Goal: Participate in discussion: Engage in conversation with other users on a specific topic

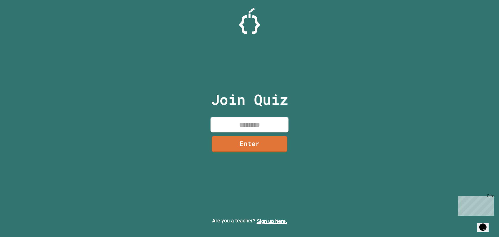
click at [238, 118] on input at bounding box center [250, 124] width 78 height 15
type input "********"
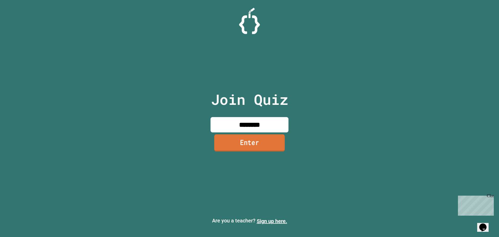
click at [258, 145] on link "Enter" at bounding box center [249, 142] width 71 height 17
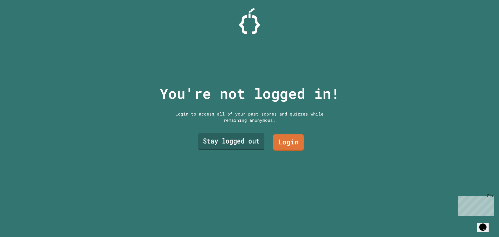
click at [250, 140] on link "Stay logged out" at bounding box center [231, 141] width 66 height 17
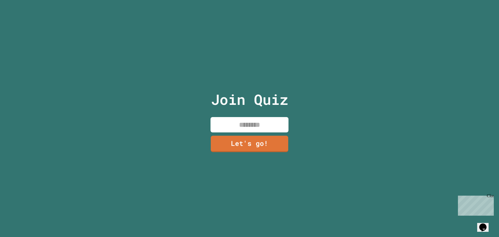
click at [251, 119] on input at bounding box center [250, 124] width 78 height 15
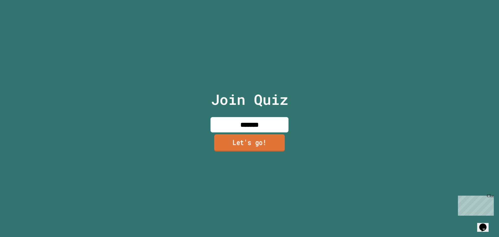
type input "*******"
click at [259, 140] on link "Let's go!" at bounding box center [249, 142] width 77 height 17
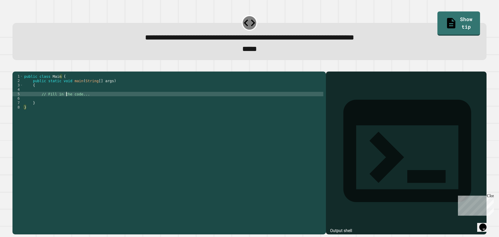
click at [66, 100] on div "public class Main { public static void main ( String [ ] args ) { // Fill in th…" at bounding box center [173, 147] width 300 height 146
click at [45, 101] on div "public class Main { public static void main ( String [ ] args ) { // Fill in th…" at bounding box center [173, 147] width 300 height 146
drag, startPoint x: 104, startPoint y: 103, endPoint x: 57, endPoint y: 83, distance: 50.7
click at [38, 100] on div "public class Main { public static void main ( String [ ] args ) { // Fill in th…" at bounding box center [173, 147] width 300 height 146
type textarea "**********"
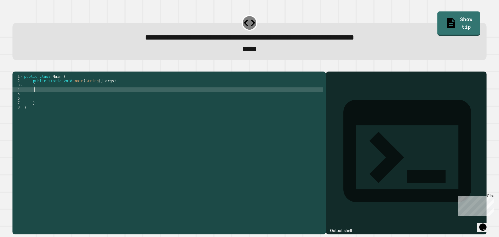
scroll to position [0, 1]
type textarea "*********"
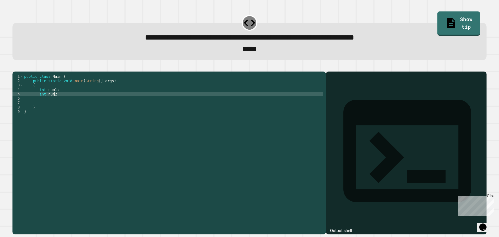
type textarea "*********"
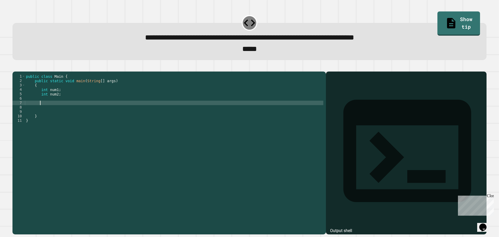
scroll to position [0, 1]
type textarea "*"
click at [56, 98] on div "public class Main { public static void main ( String [ ] args ) { int num1 ; in…" at bounding box center [174, 147] width 298 height 146
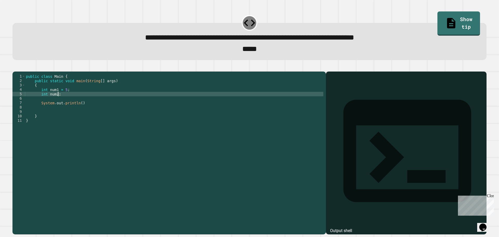
scroll to position [0, 2]
type textarea "**********"
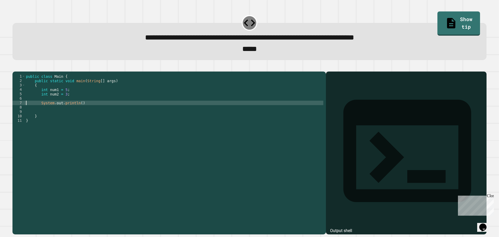
type textarea "**********"
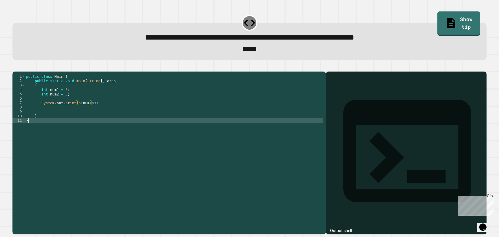
click at [149, 131] on div "public class Main { public static void main ( String [ ] args ) { int num1 = 5 …" at bounding box center [174, 147] width 298 height 146
click at [89, 112] on div "public class Main { public static void main ( String [ ] args ) { int num1 = 5 …" at bounding box center [174, 147] width 298 height 146
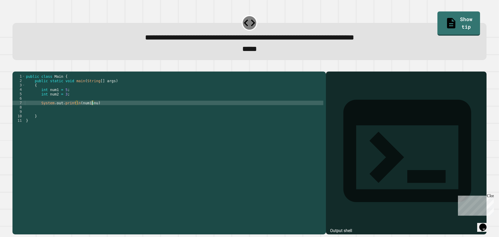
scroll to position [0, 5]
click at [15, 67] on icon "button" at bounding box center [15, 67] width 0 height 0
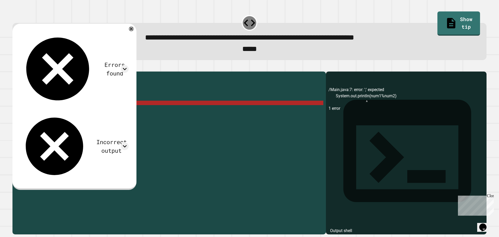
click at [88, 111] on div "public class Main { public static void main ( String [ ] args ) { int num1 = 5 …" at bounding box center [174, 147] width 298 height 146
drag, startPoint x: 67, startPoint y: 103, endPoint x: 38, endPoint y: 98, distance: 29.7
click at [38, 98] on div "public class Main { public static void main ( String [ ] args ) { int num1 = 5 …" at bounding box center [174, 147] width 298 height 146
type textarea "**********"
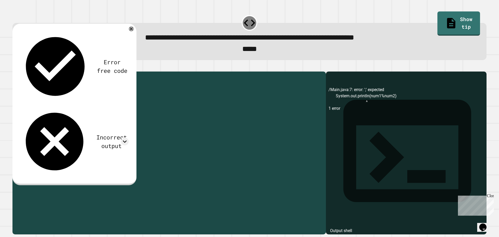
drag, startPoint x: 86, startPoint y: 107, endPoint x: 78, endPoint y: 107, distance: 8.4
click at [78, 107] on div "public class Main { public static void main ( String [ ] args ) { System . out …" at bounding box center [174, 147] width 298 height 146
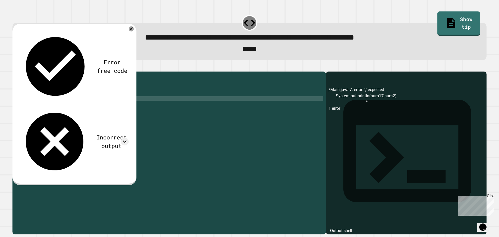
scroll to position [0, 4]
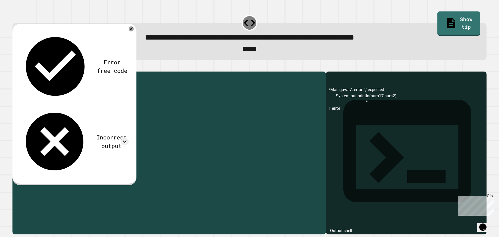
drag, startPoint x: 90, startPoint y: 108, endPoint x: 83, endPoint y: 106, distance: 7.1
click at [83, 106] on div "public class Main { public static void main ( String [ ] args ) { System . out …" at bounding box center [174, 147] width 298 height 146
type textarea "**********"
click at [108, 99] on div "public class Main { public static void main ( String [ ] args ) { System . out …" at bounding box center [174, 147] width 298 height 146
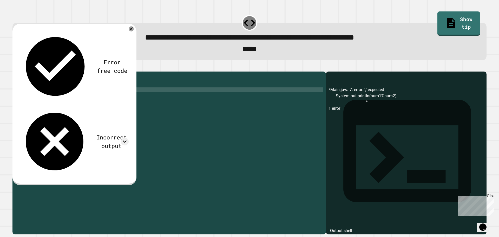
click at [15, 67] on button "button" at bounding box center [15, 67] width 0 height 0
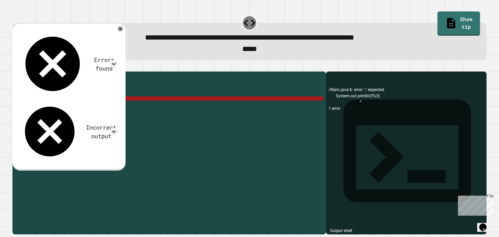
click at [81, 107] on div "public class Main { public static void main ( String [ ] args ) { System . out …" at bounding box center [174, 147] width 298 height 146
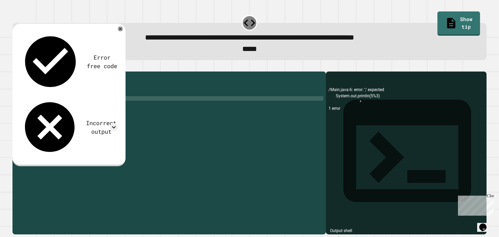
scroll to position [0, 4]
click at [15, 67] on icon "button" at bounding box center [15, 67] width 0 height 0
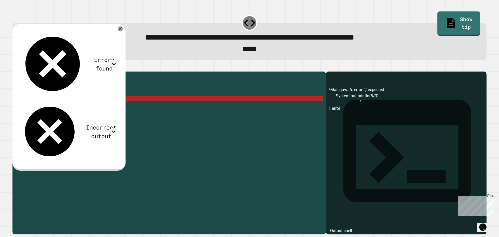
click at [92, 108] on div "public class Main { public static void main ( String [ ] args ) { System . out …" at bounding box center [174, 147] width 298 height 146
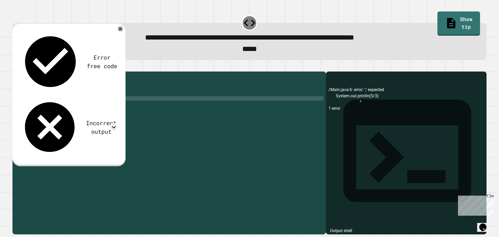
scroll to position [0, 4]
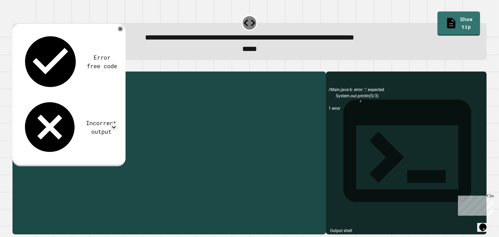
click at [80, 107] on div "public class Main { public static void main ( String [ ] args ) { System . out …" at bounding box center [174, 147] width 298 height 146
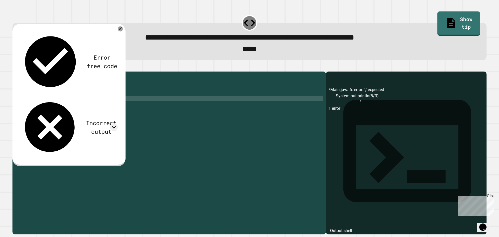
type textarea "**********"
click at [20, 72] on icon "button" at bounding box center [18, 70] width 3 height 4
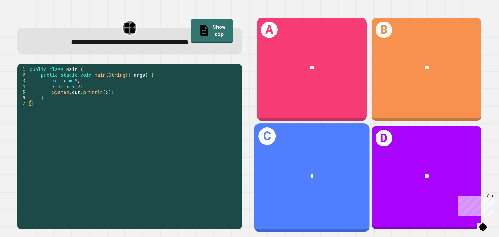
click at [298, 171] on div "*" at bounding box center [312, 176] width 90 height 10
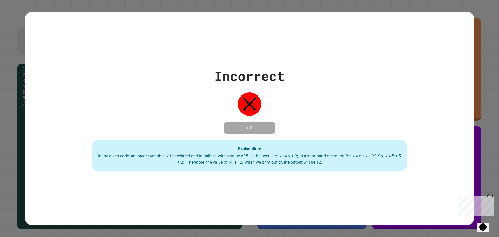
drag, startPoint x: 233, startPoint y: 91, endPoint x: 252, endPoint y: 93, distance: 19.9
click at [236, 92] on div "Incorrect + 0 Explanation: In the given code, an integer variable 'x' is declar…" at bounding box center [249, 118] width 449 height 104
click at [252, 93] on icon at bounding box center [249, 103] width 23 height 23
drag, startPoint x: 239, startPoint y: 86, endPoint x: 245, endPoint y: 80, distance: 9.0
drag, startPoint x: 245, startPoint y: 80, endPoint x: 463, endPoint y: 38, distance: 221.7
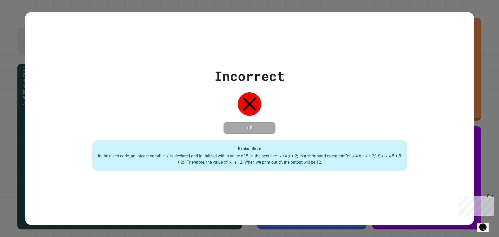
click at [463, 38] on div "Incorrect + 0 Explanation: In the given code, an integer variable 'x' is declar…" at bounding box center [249, 118] width 449 height 213
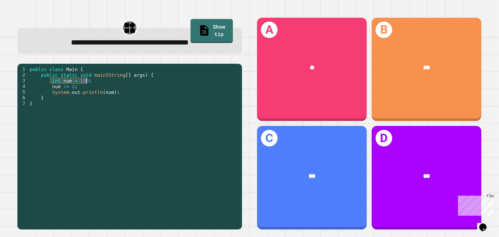
drag, startPoint x: 49, startPoint y: 82, endPoint x: 88, endPoint y: 83, distance: 39.0
click at [88, 83] on div "public class Main { public static void main ( String [ ] args ) { int num = 150…" at bounding box center [134, 146] width 211 height 160
click at [84, 86] on div "public class Main { public static void main ( String [ ] args ) { int num = 150…" at bounding box center [134, 146] width 211 height 160
drag, startPoint x: 49, startPoint y: 90, endPoint x: 71, endPoint y: 90, distance: 22.6
click at [71, 90] on div "public class Main { public static void main ( String [ ] args ) { int num = 150…" at bounding box center [134, 146] width 211 height 160
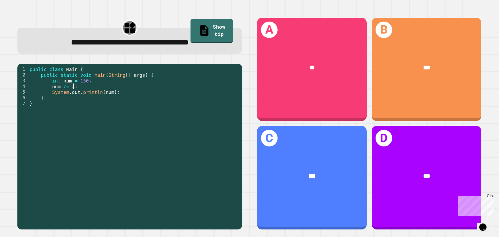
click at [74, 88] on div "public class Main { public static void main ( String [ ] args ) { int num = 150…" at bounding box center [134, 146] width 211 height 160
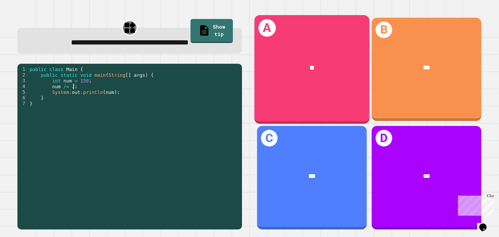
click at [290, 80] on div "**" at bounding box center [311, 67] width 115 height 35
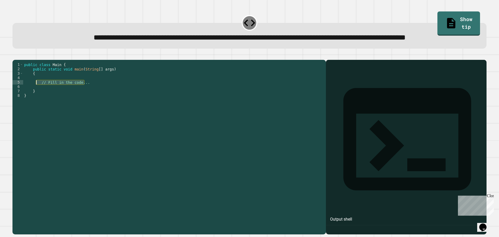
drag, startPoint x: 97, startPoint y: 103, endPoint x: 37, endPoint y: 103, distance: 60.0
click at [37, 103] on div "public class Main { public static void main ( String [ ] args ) { // Fill in th…" at bounding box center [173, 135] width 300 height 146
type textarea "**********"
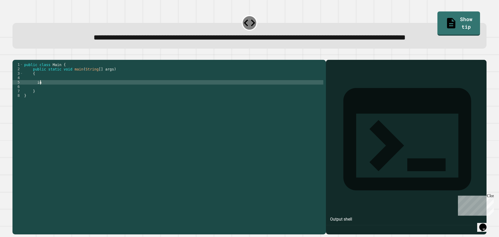
scroll to position [0, 1]
type textarea "*********"
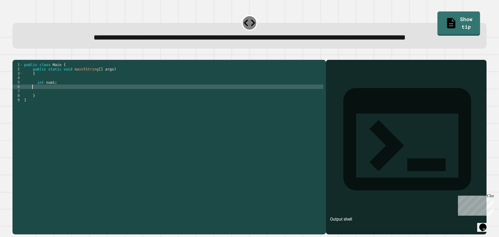
scroll to position [0, 0]
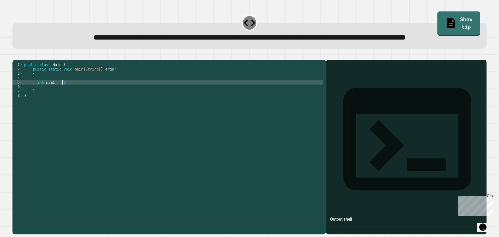
type textarea "**********"
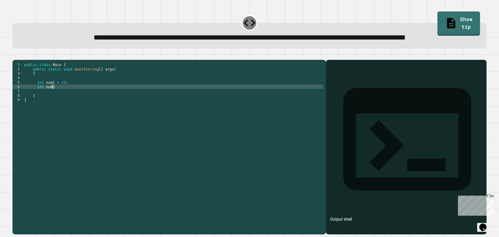
scroll to position [0, 2]
type textarea "**********"
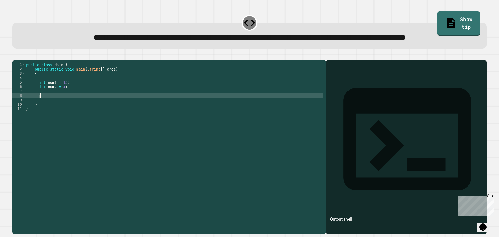
type textarea "*"
type textarea "**********"
click at [24, 51] on div "**********" at bounding box center [249, 30] width 479 height 41
click at [15, 56] on icon "button" at bounding box center [15, 56] width 0 height 0
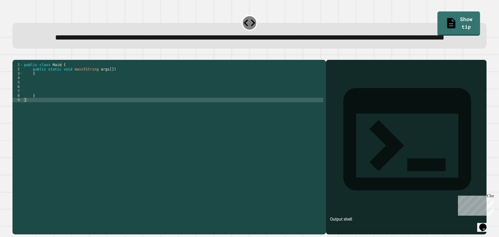
click at [47, 103] on div "public class Main { public static void main ( String args [ ]) { } }" at bounding box center [173, 135] width 300 height 146
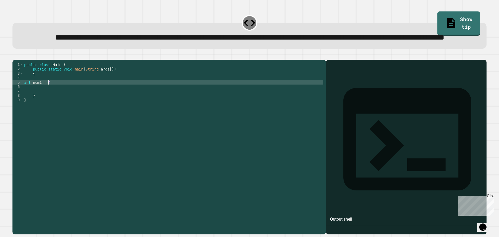
scroll to position [0, 2]
type textarea "**********"
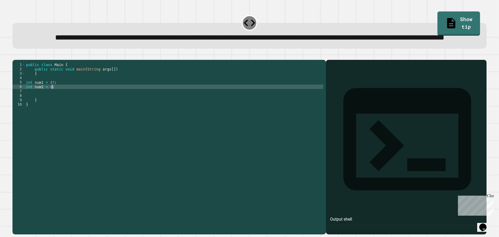
type textarea "**********"
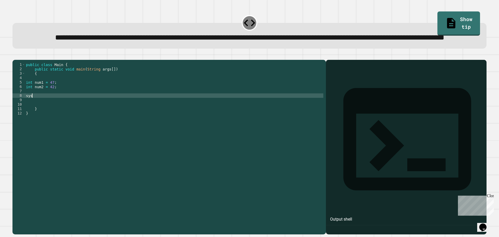
scroll to position [0, 0]
type textarea "*"
click at [51, 108] on div "public class Main { public static void main ( String args [ ]) { int num1 = 47 …" at bounding box center [174, 135] width 298 height 146
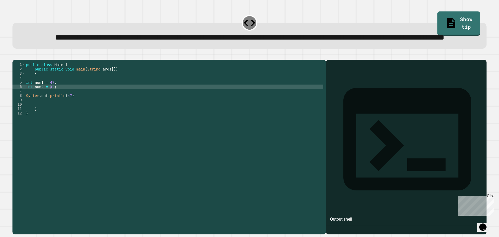
scroll to position [0, 2]
click at [51, 108] on div "public class Main { public static void main ( String args [ ]) { int num1 = 47 …" at bounding box center [174, 135] width 298 height 146
click at [67, 114] on div "public class Main { public static void main ( String args [ ]) { int num1 = 47 …" at bounding box center [174, 135] width 298 height 146
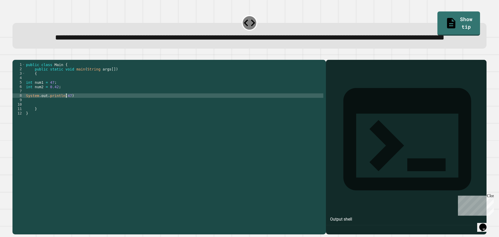
click at [69, 118] on div "public class Main { public static void main ( String args [ ]) { int num1 = 47 …" at bounding box center [174, 135] width 298 height 146
click at [68, 116] on div "public class Main { public static void main ( String args [ ]) { int num1 = 47 …" at bounding box center [174, 135] width 298 height 146
click at [15, 56] on icon "button" at bounding box center [15, 56] width 0 height 0
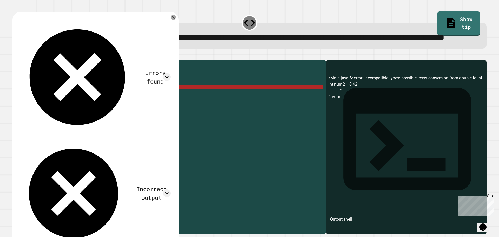
click at [27, 107] on div "public class Main { public static void main ( String args [ ]) { int num1 = 47 …" at bounding box center [174, 135] width 298 height 146
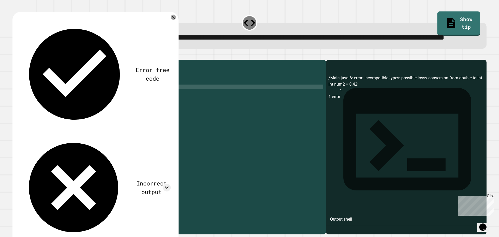
scroll to position [0, 1]
click at [29, 102] on div "public class Main { public static void main ( String args [ ]) { int num1 = 47 …" at bounding box center [174, 135] width 298 height 146
click at [13, 60] on div at bounding box center [249, 57] width 474 height 6
click at [15, 56] on button "button" at bounding box center [15, 56] width 0 height 0
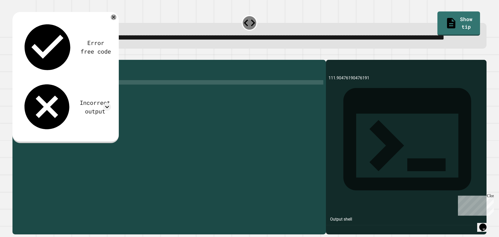
click at [114, 20] on icon at bounding box center [114, 18] width 6 height 6
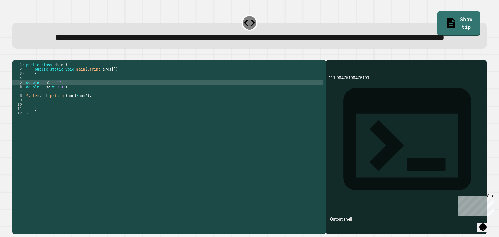
click at [73, 116] on div "public class Main { public static void main ( String args [ ]) { double num1 = …" at bounding box center [174, 135] width 298 height 146
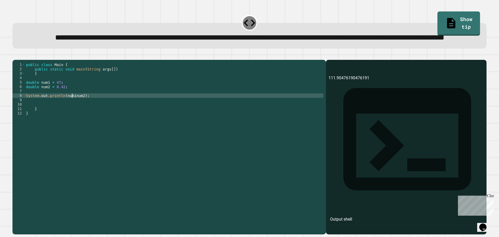
scroll to position [0, 3]
click at [15, 56] on icon "button" at bounding box center [15, 56] width 0 height 0
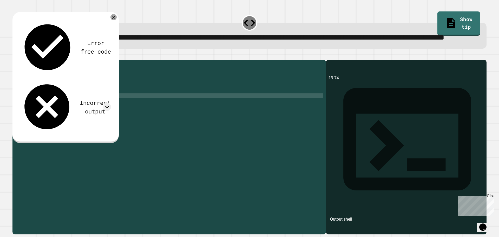
click at [114, 20] on icon at bounding box center [113, 17] width 6 height 6
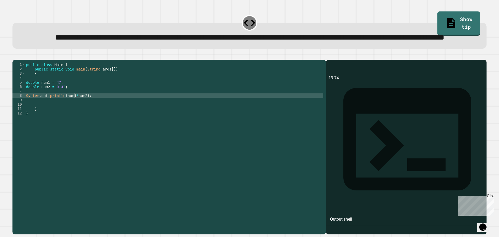
click at [15, 56] on icon "button" at bounding box center [15, 56] width 0 height 0
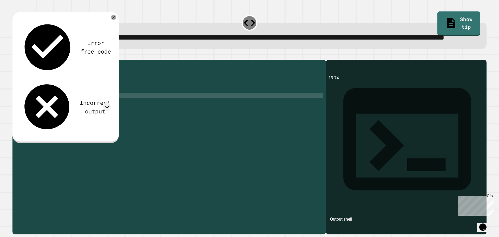
click at [74, 116] on div "public class Main { public static void main ( String args [ ]) { double num1 = …" at bounding box center [174, 135] width 298 height 146
click at [76, 111] on div "public class Main { public static void main ( String args [ ]) { double num1 = …" at bounding box center [174, 135] width 298 height 146
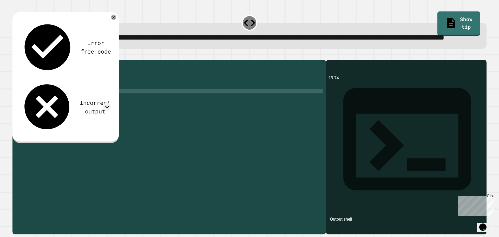
scroll to position [0, 0]
click at [77, 104] on div "public class Main { public static void main ( String args [ ]) { double num1 = …" at bounding box center [174, 135] width 298 height 146
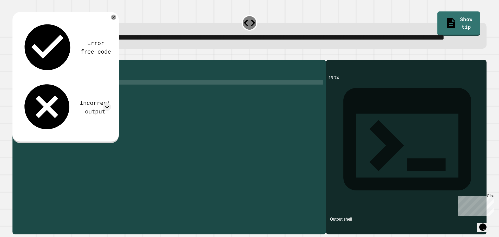
click at [76, 106] on div "public class Main { public static void main ( String args [ ]) { double num1 = …" at bounding box center [174, 135] width 298 height 146
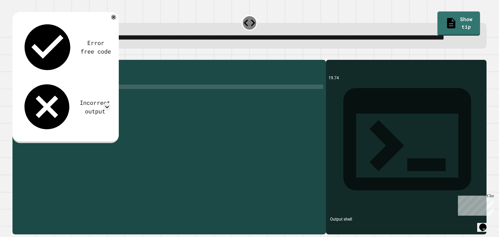
type textarea "**********"
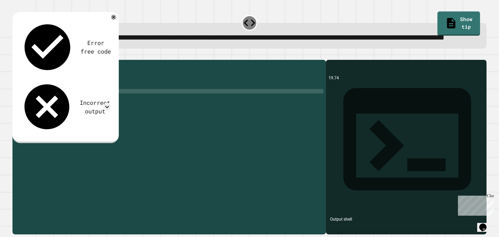
scroll to position [0, 1]
drag, startPoint x: 65, startPoint y: 121, endPoint x: 81, endPoint y: 120, distance: 16.7
click at [81, 120] on div "public class Main { public static void main ( String args [ ]) { double num1 = …" at bounding box center [174, 135] width 298 height 146
click at [26, 112] on div "public class Main { public static void main ( String args [ ]) { double num1 = …" at bounding box center [174, 135] width 298 height 146
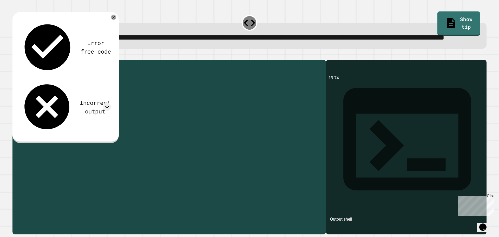
drag, startPoint x: 82, startPoint y: 120, endPoint x: 70, endPoint y: 118, distance: 12.6
click at [64, 120] on div "public class Main { public static void main ( String args [ ]) { double num1 = …" at bounding box center [174, 135] width 298 height 146
click at [15, 56] on icon "button" at bounding box center [15, 56] width 0 height 0
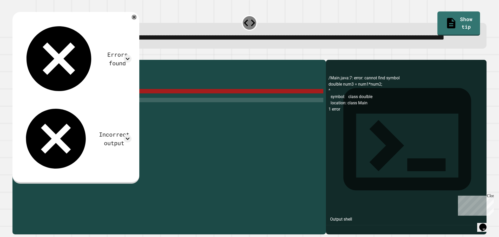
scroll to position [0, 2]
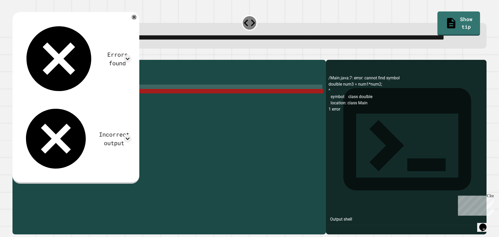
drag, startPoint x: 82, startPoint y: 109, endPoint x: 36, endPoint y: 110, distance: 46.0
click at [36, 110] on div "public class Main { public static void main ( String args [ ]) { double num1 = …" at bounding box center [174, 135] width 298 height 146
click at [38, 110] on div "public class Main { public static void main ( String args [ ]) { double num1 = …" at bounding box center [174, 135] width 298 height 146
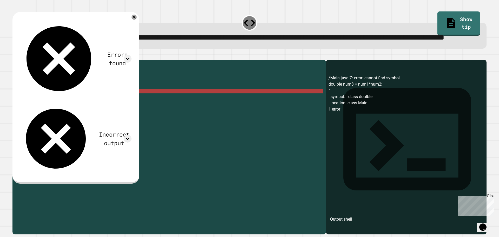
click at [41, 111] on div "public class Main { public static void main ( String args [ ]) { double num1 = …" at bounding box center [174, 135] width 298 height 146
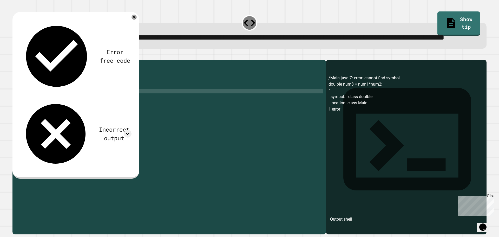
scroll to position [0, 1]
type textarea "**********"
click at [15, 60] on div at bounding box center [249, 57] width 474 height 6
click at [15, 56] on button "button" at bounding box center [15, 56] width 0 height 0
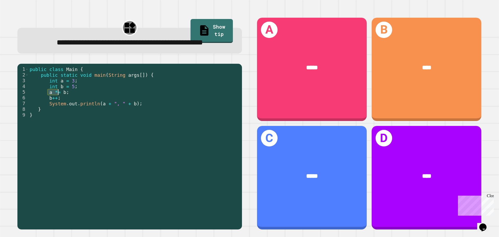
drag, startPoint x: 47, startPoint y: 106, endPoint x: 58, endPoint y: 107, distance: 11.5
click at [58, 107] on div "public class Main { public static void main ( String args [ ]) { int a = 3 ; in…" at bounding box center [134, 137] width 211 height 143
click at [58, 107] on div "public class Main { public static void main ( String args [ ]) { int a = 3 ; in…" at bounding box center [134, 132] width 211 height 132
click at [62, 108] on div "public class Main { public static void main ( String args [ ]) { int a = 3 ; in…" at bounding box center [134, 137] width 211 height 143
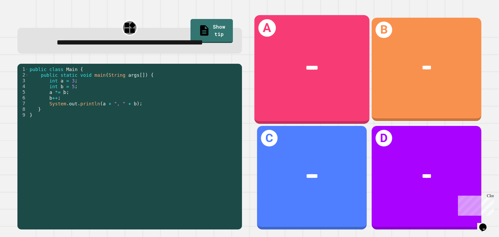
click at [318, 83] on div "*****" at bounding box center [311, 67] width 115 height 35
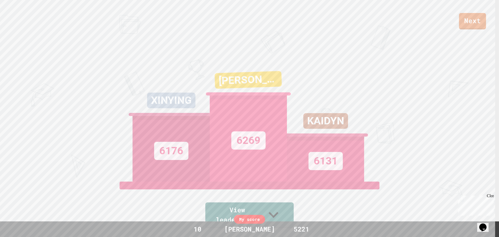
scroll to position [0, 0]
